Goal: Task Accomplishment & Management: Manage account settings

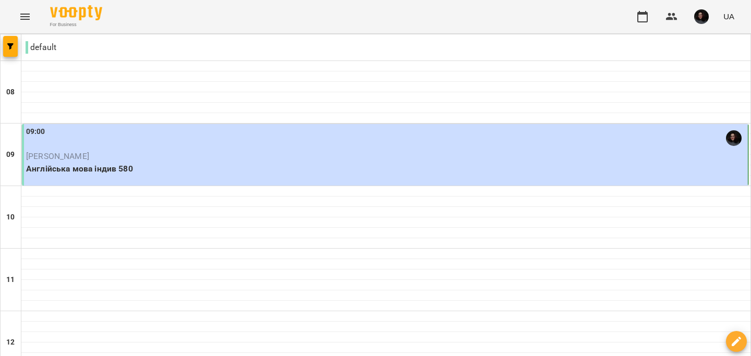
scroll to position [539, 0]
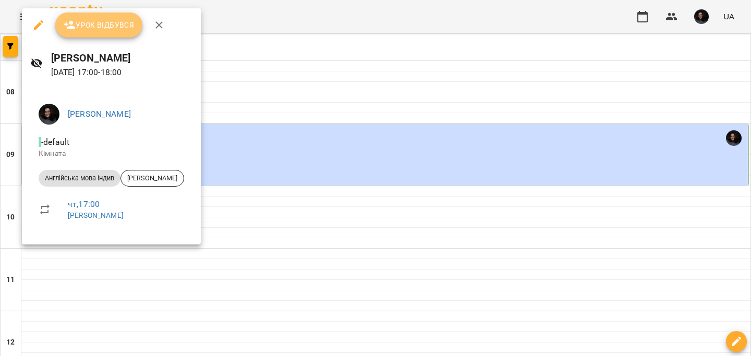
click at [93, 32] on button "Урок відбувся" at bounding box center [99, 25] width 88 height 25
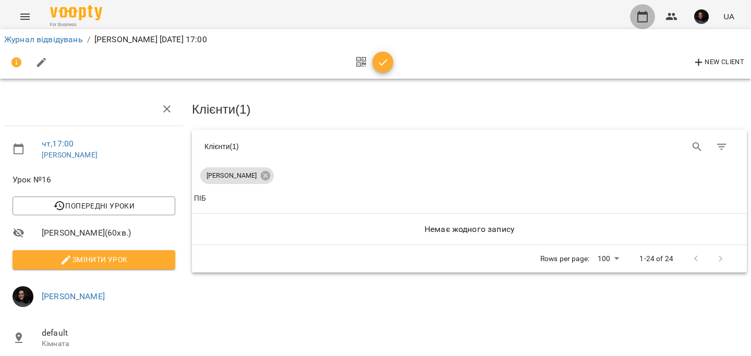
click at [643, 7] on button "button" at bounding box center [642, 16] width 25 height 25
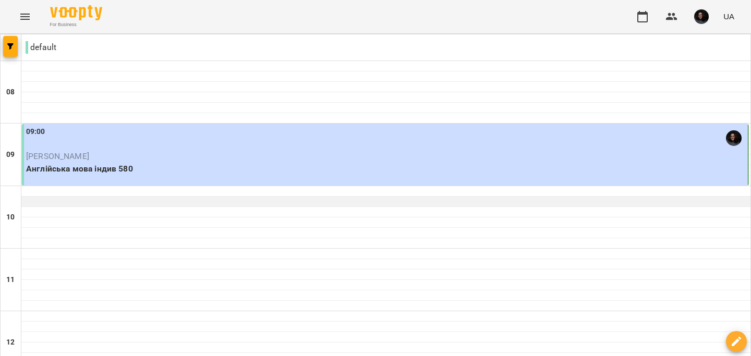
scroll to position [529, 0]
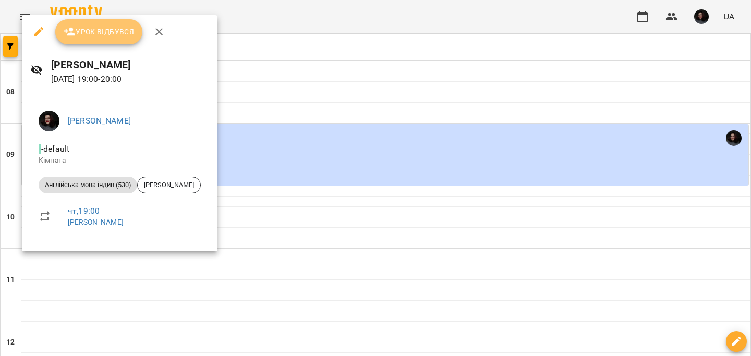
click at [90, 31] on span "Урок відбувся" at bounding box center [99, 32] width 71 height 13
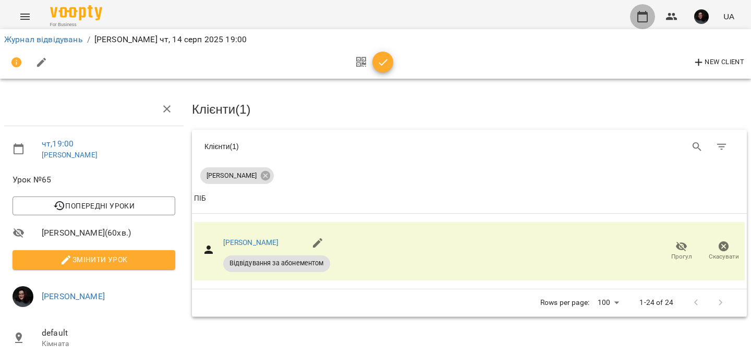
click at [645, 20] on icon "button" at bounding box center [642, 16] width 13 height 13
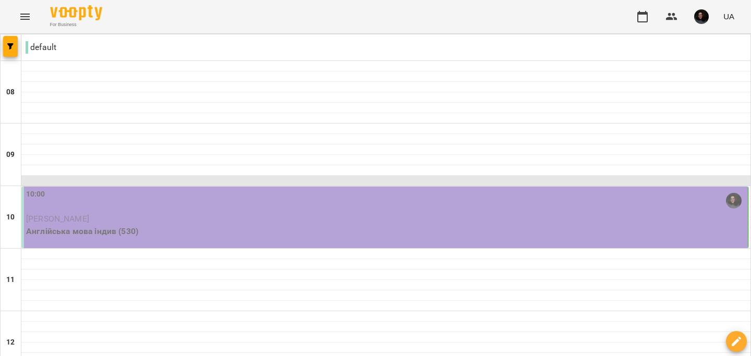
scroll to position [164, 0]
